Goal: Task Accomplishment & Management: Use online tool/utility

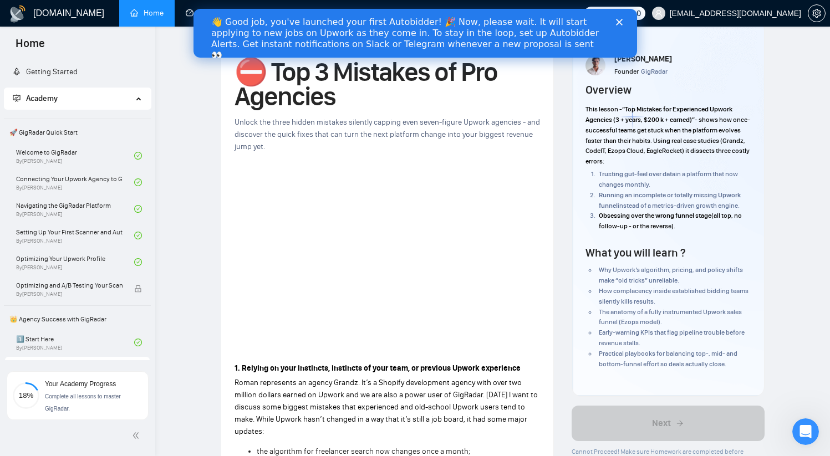
scroll to position [64, 0]
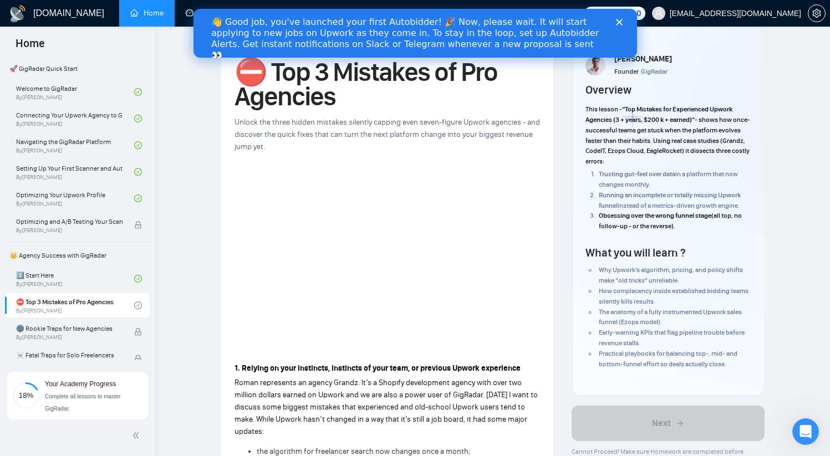
click at [617, 24] on icon "Close" at bounding box center [618, 22] width 7 height 7
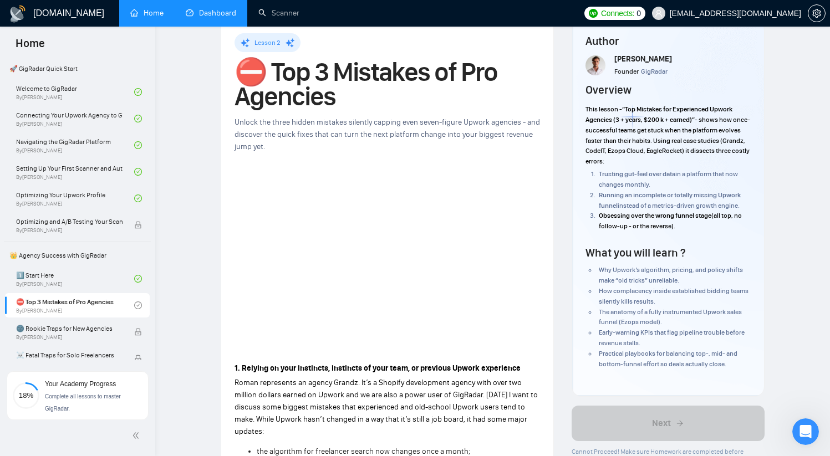
click at [213, 18] on link "Dashboard" at bounding box center [211, 12] width 50 height 9
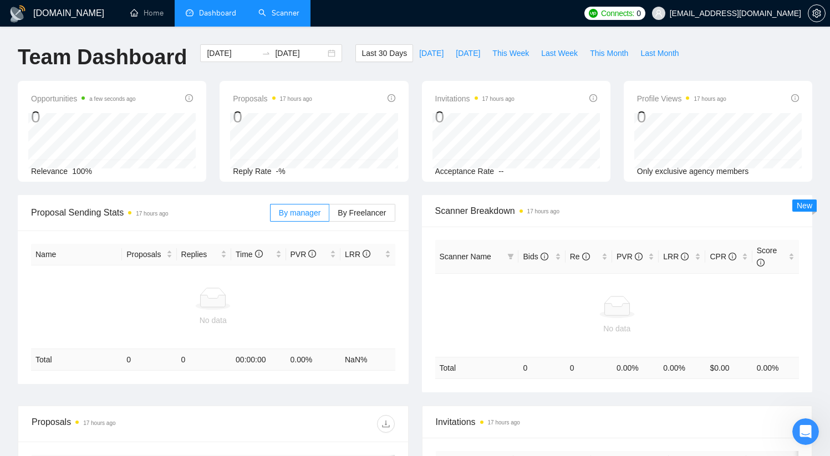
click at [274, 17] on link "Scanner" at bounding box center [278, 12] width 41 height 9
